Goal: Register for event/course

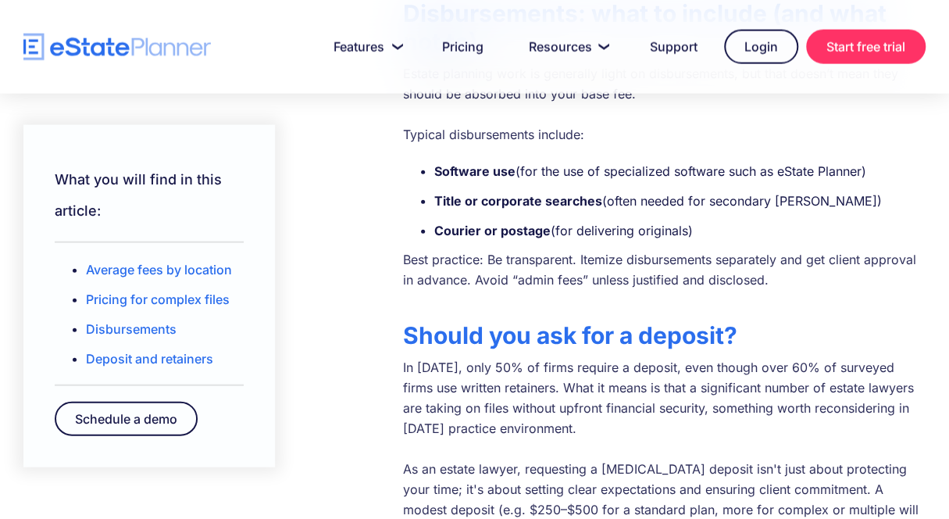
scroll to position [1650, 0]
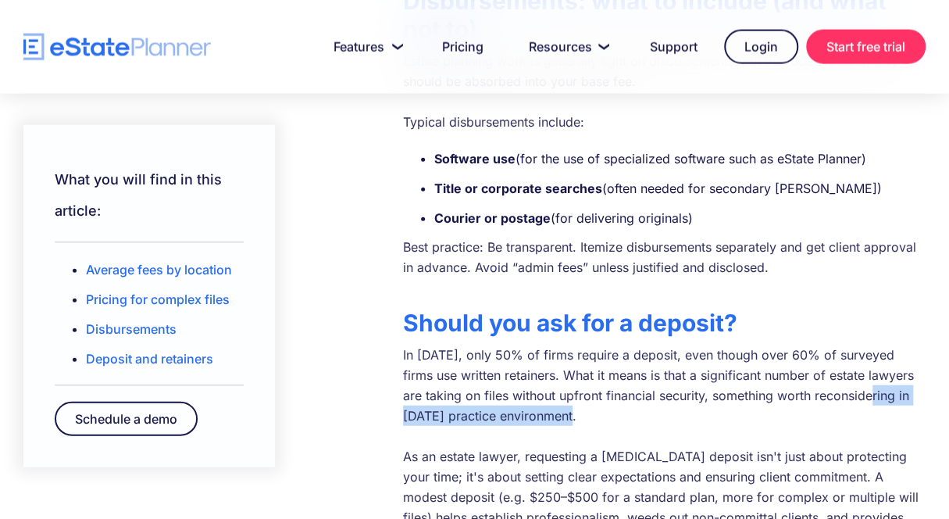
drag, startPoint x: 857, startPoint y: 327, endPoint x: 845, endPoint y: 310, distance: 20.8
click at [861, 345] on p "In 2025, only 50% of firms require a deposit, even though over 60% of surveyed …" at bounding box center [664, 446] width 523 height 203
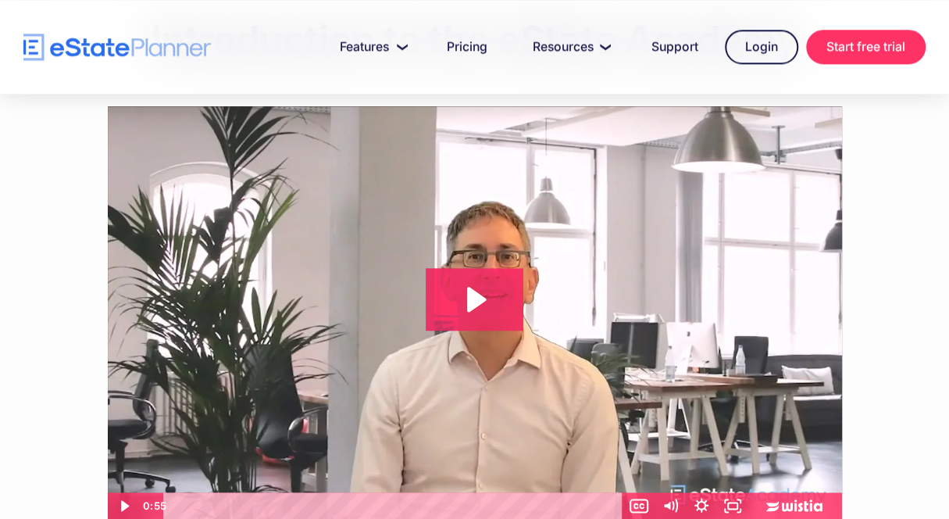
scroll to position [805, 0]
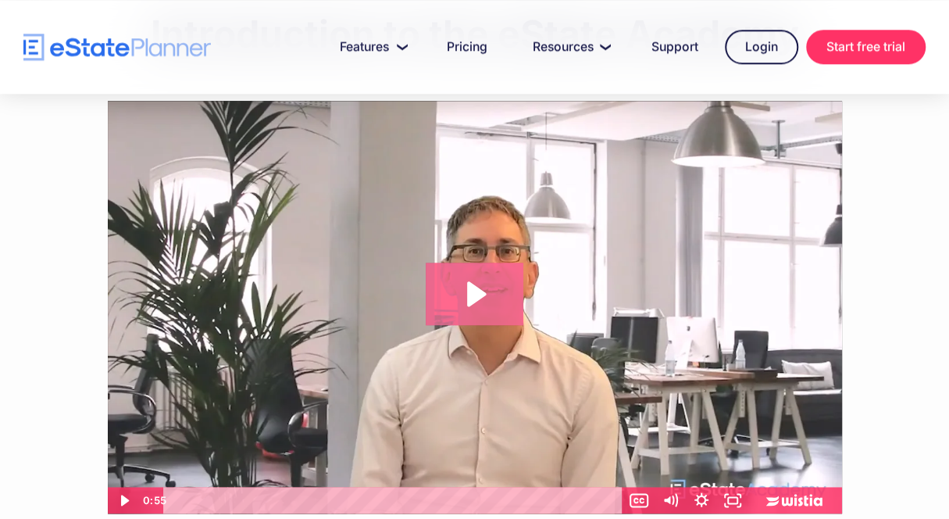
click at [480, 291] on icon "Play Video: Introduction to eState Academy" at bounding box center [476, 293] width 19 height 25
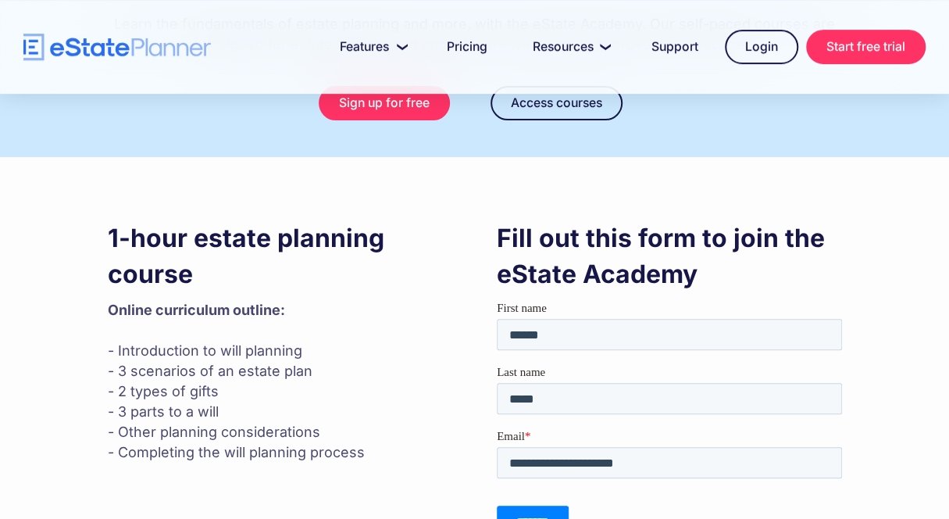
scroll to position [0, 0]
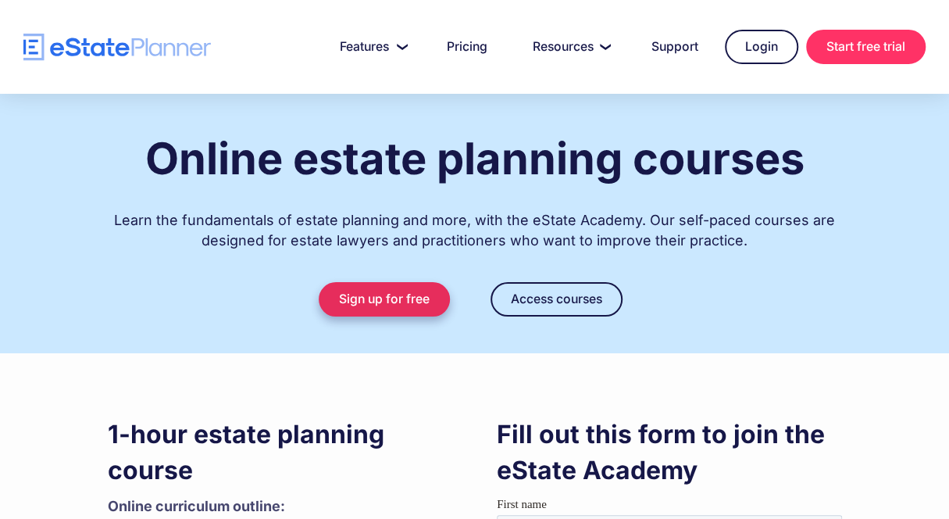
click at [392, 296] on link "Sign up for free" at bounding box center [384, 299] width 131 height 34
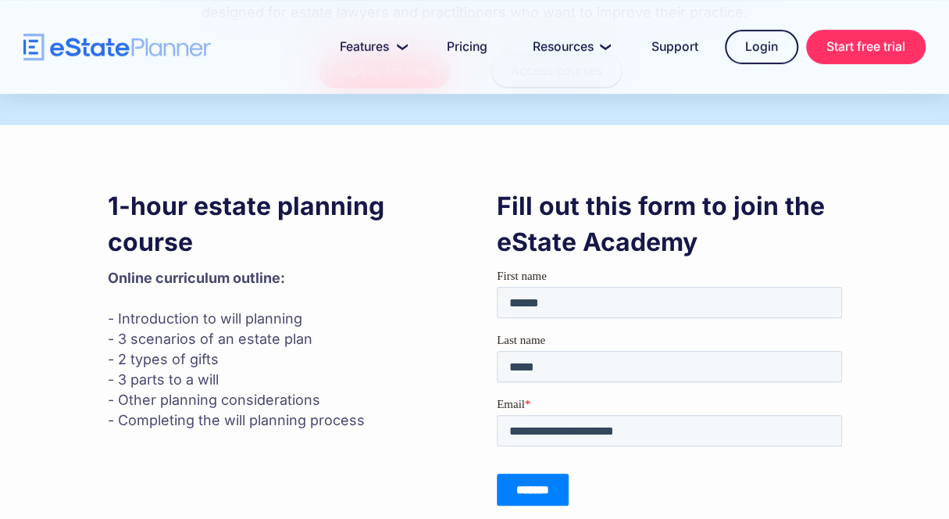
drag, startPoint x: 867, startPoint y: 210, endPoint x: 861, endPoint y: 239, distance: 29.6
click at [530, 487] on input "*******" at bounding box center [532, 489] width 72 height 32
